Goal: Information Seeking & Learning: Learn about a topic

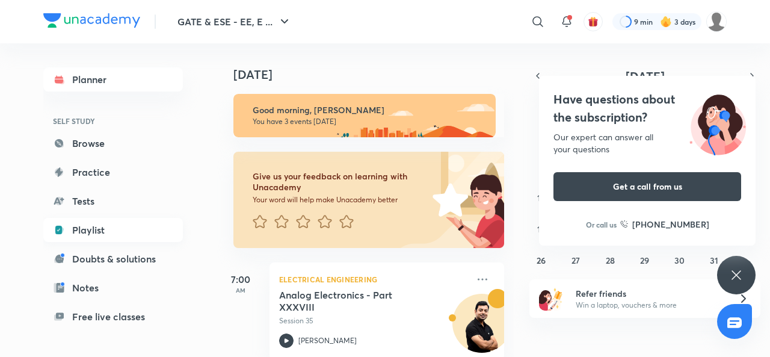
click at [131, 239] on link "Playlist" at bounding box center [113, 230] width 140 height 24
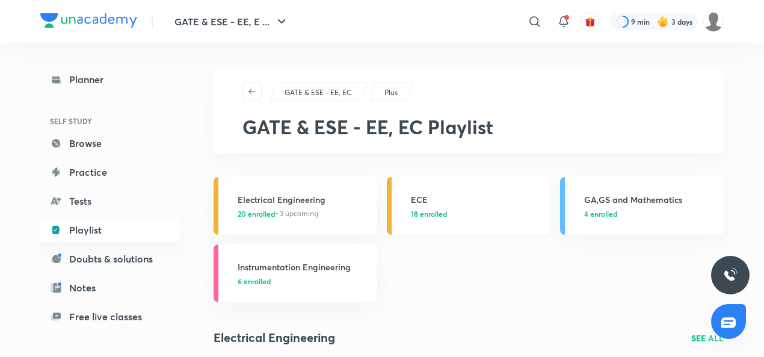
click at [420, 194] on h3 "ECE" at bounding box center [477, 199] width 132 height 13
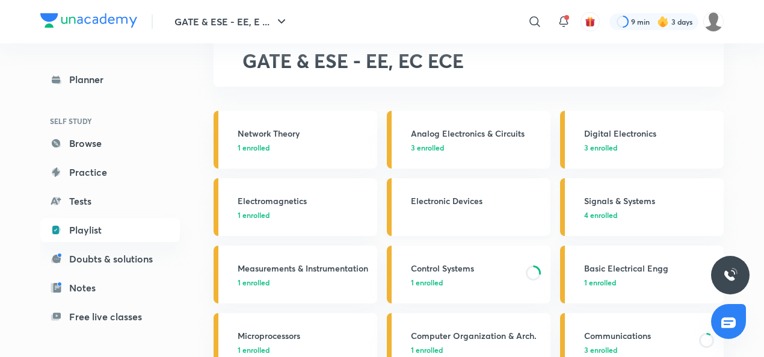
scroll to position [70, 0]
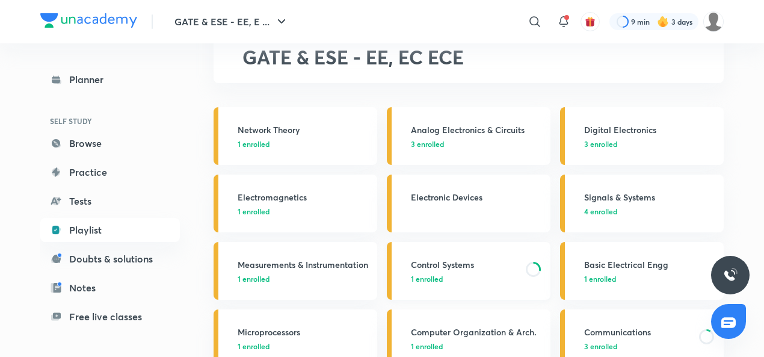
click at [455, 260] on h3 "Control Systems" at bounding box center [465, 264] width 108 height 13
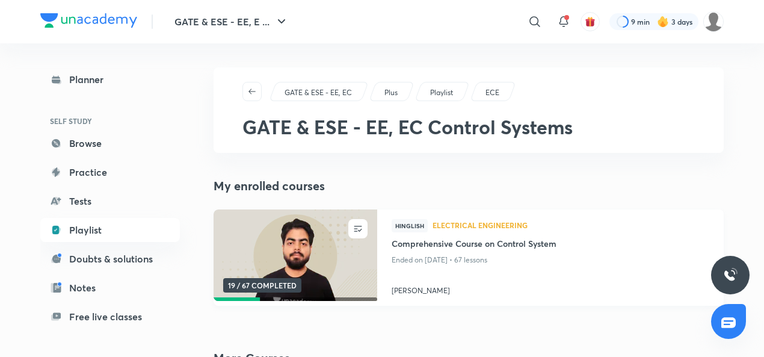
click at [417, 293] on h4 "[PERSON_NAME]" at bounding box center [551, 288] width 318 height 16
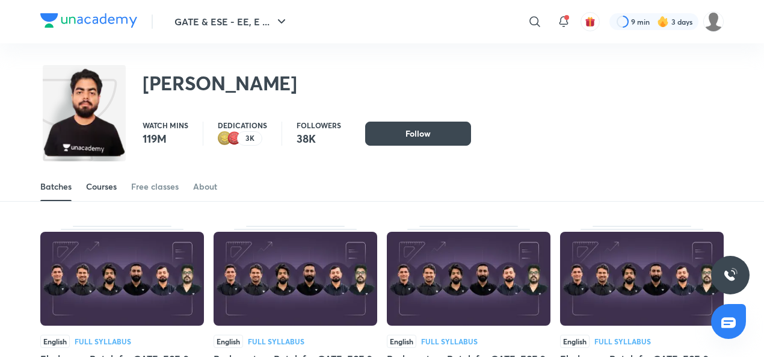
click at [103, 185] on div "Courses" at bounding box center [101, 186] width 31 height 12
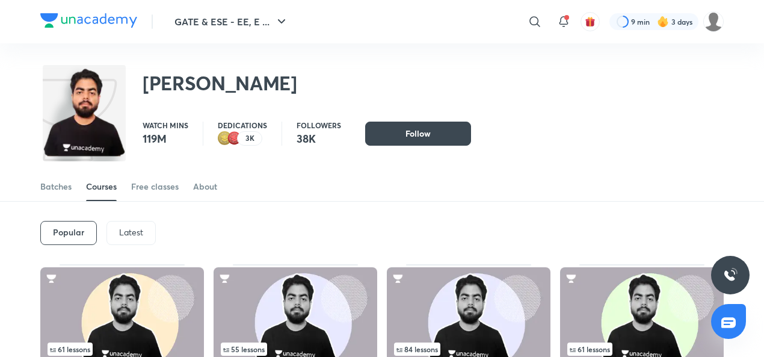
click at [134, 230] on p "Latest" at bounding box center [131, 232] width 24 height 10
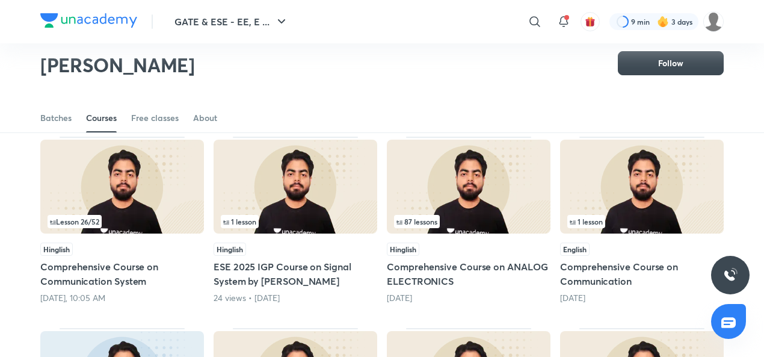
scroll to position [90, 0]
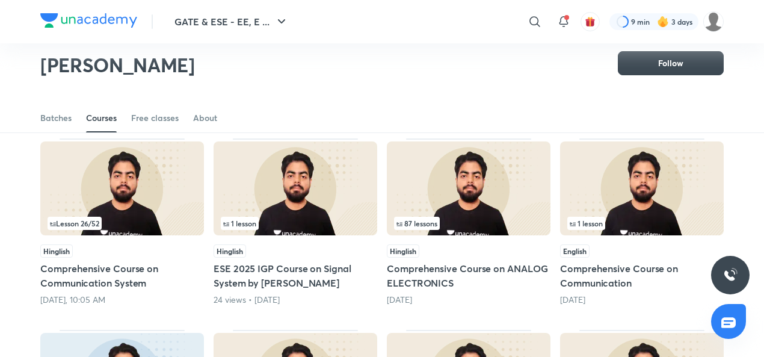
click at [125, 199] on img at bounding box center [122, 188] width 164 height 94
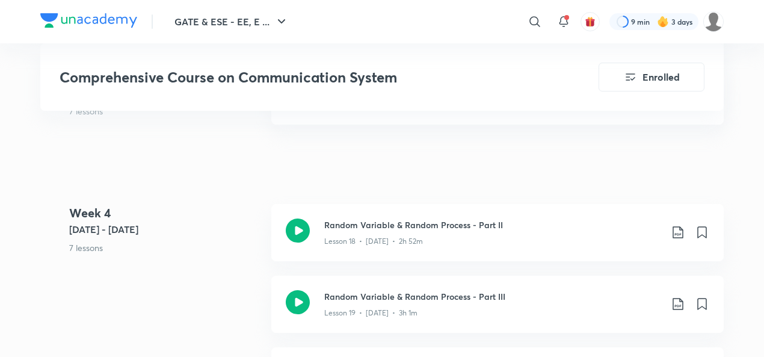
scroll to position [1967, 0]
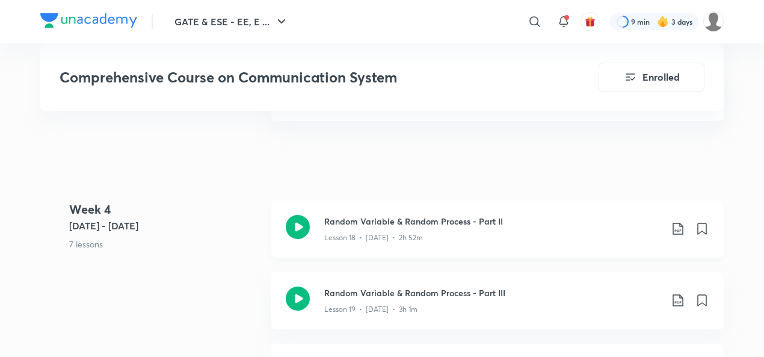
click at [300, 223] on icon at bounding box center [298, 227] width 24 height 24
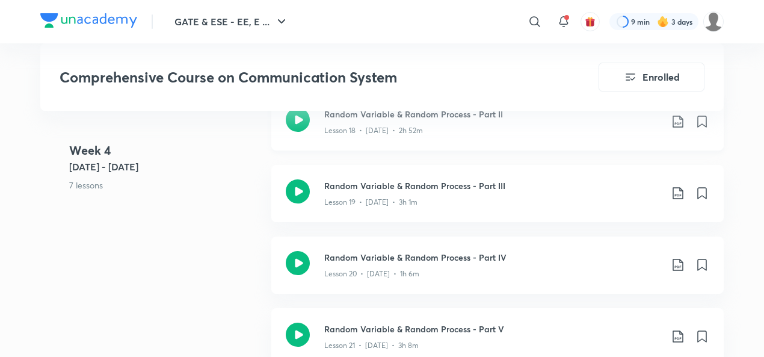
scroll to position [2075, 0]
click at [299, 186] on icon at bounding box center [298, 190] width 24 height 24
